Goal: Find contact information: Find contact information

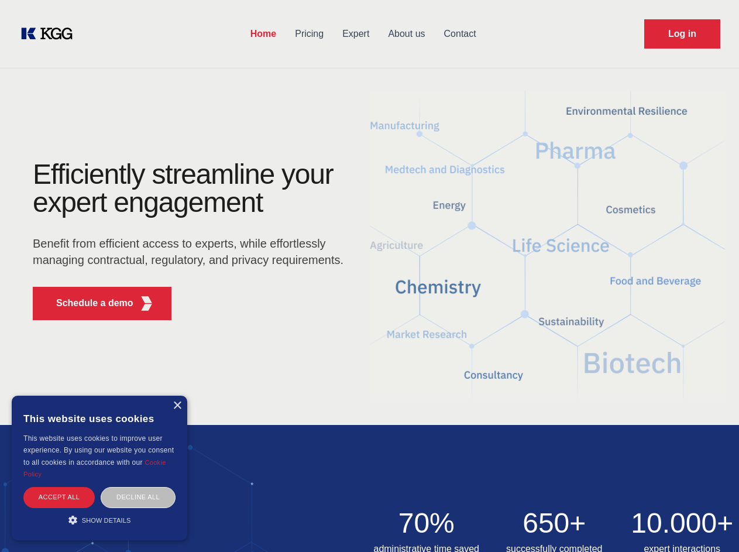
click at [369, 276] on div "Efficiently streamline your expert engagement Benefit from efficient access to …" at bounding box center [192, 244] width 356 height 169
click at [88, 303] on p "Schedule a demo" at bounding box center [94, 303] width 77 height 14
click at [177, 406] on div "× This website uses cookies This website uses cookies to improve user experienc…" at bounding box center [100, 468] width 176 height 145
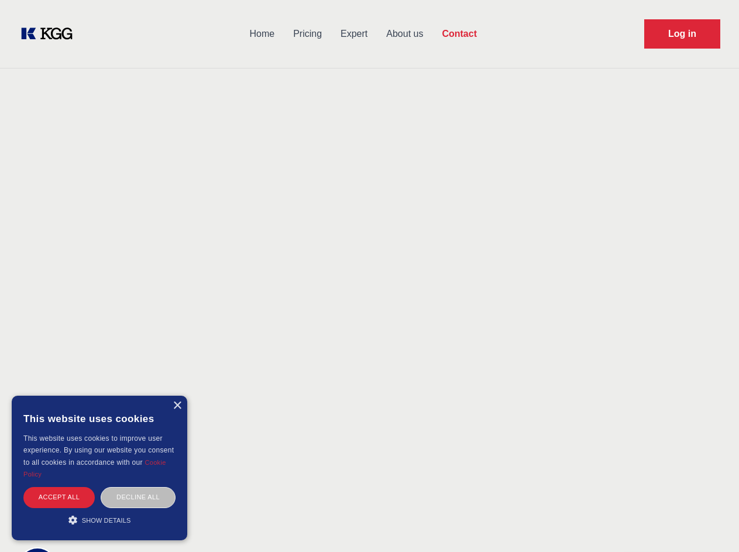
click at [59, 497] on div "Accept all" at bounding box center [58, 497] width 71 height 20
click at [138, 497] on div "Decline all" at bounding box center [138, 497] width 75 height 20
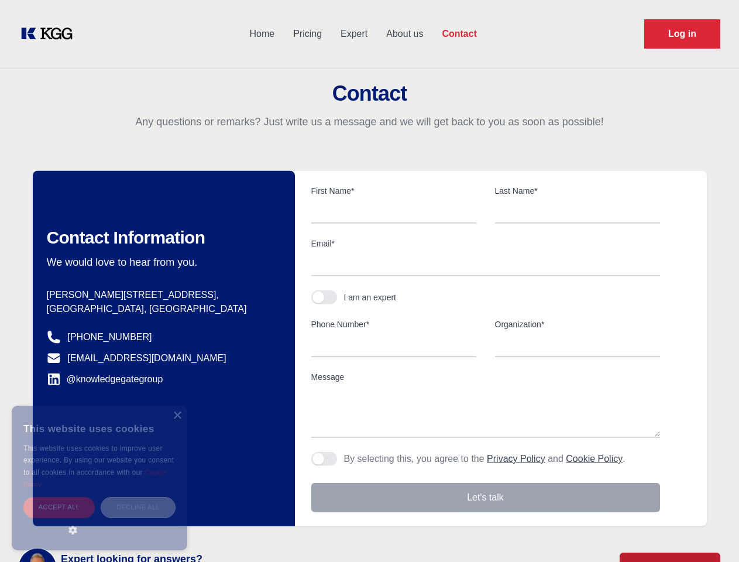
click at [100, 520] on main "Contact Any questions or remarks? Just write us a message and we will get back …" at bounding box center [369, 304] width 739 height 609
